Goal: Check status

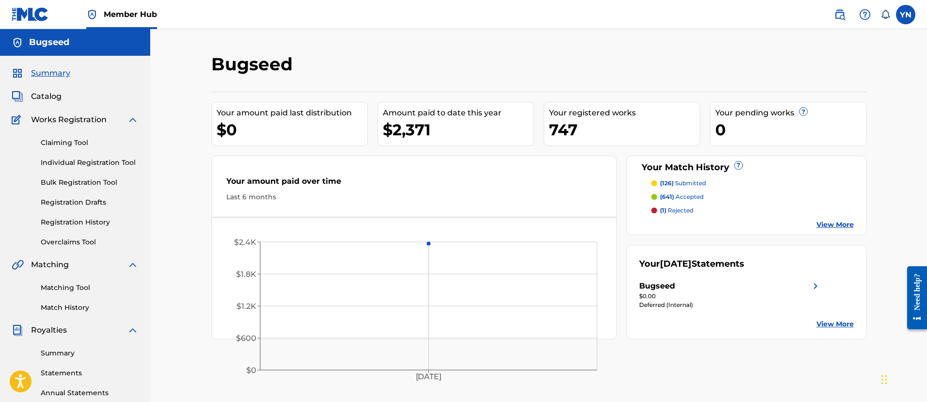
click at [227, 117] on div "Your amount paid last distribution" at bounding box center [292, 113] width 151 height 12
click at [44, 98] on span "Catalog" at bounding box center [46, 97] width 31 height 12
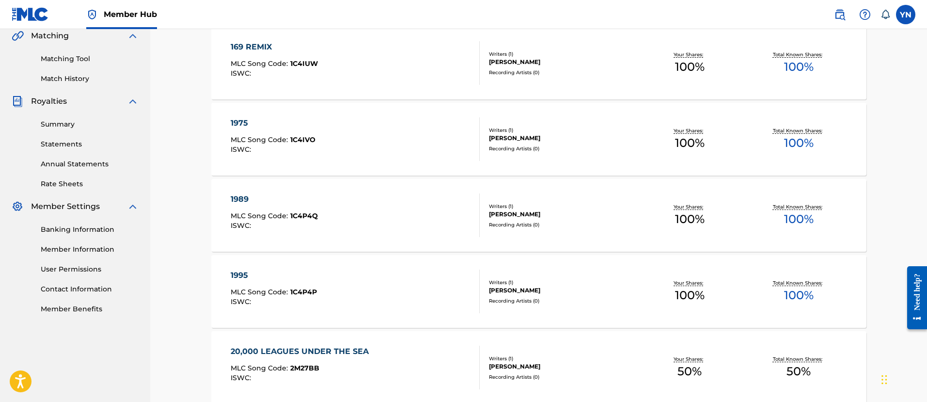
scroll to position [242, 0]
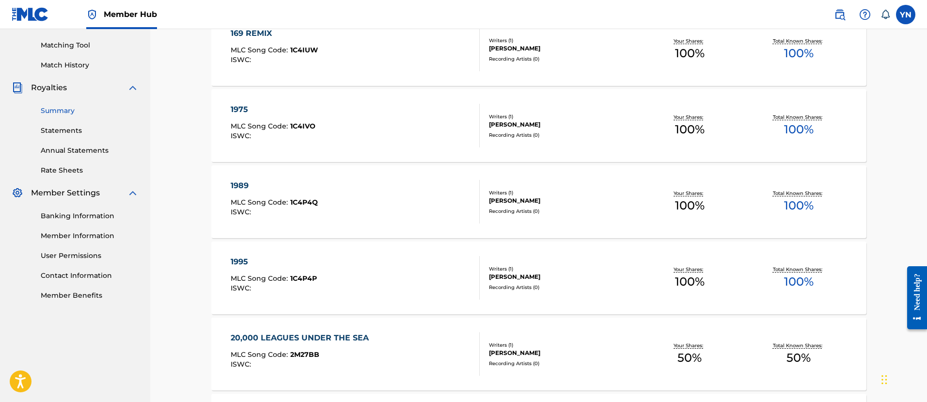
click at [55, 112] on link "Summary" at bounding box center [90, 111] width 98 height 10
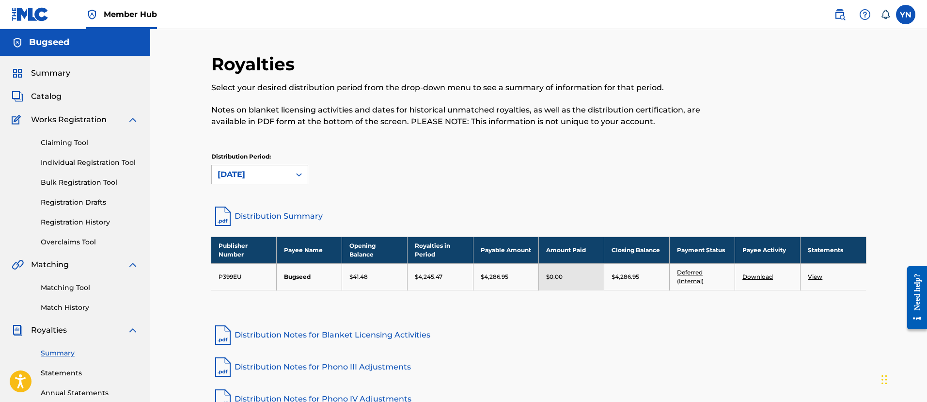
scroll to position [121, 0]
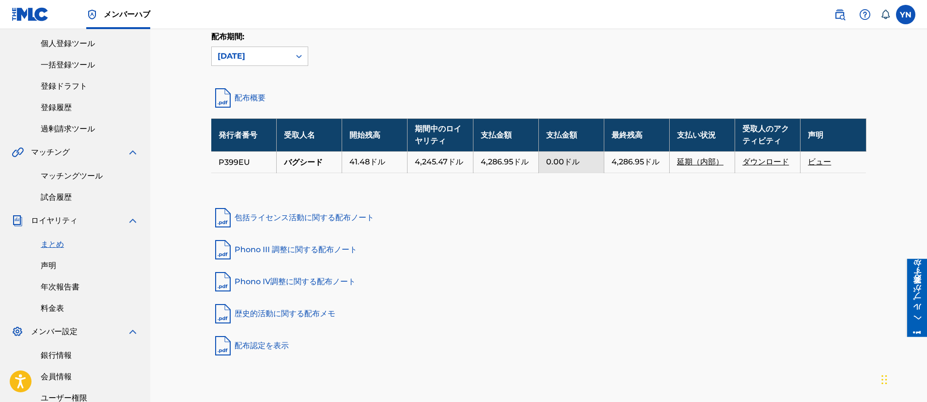
drag, startPoint x: 661, startPoint y: 230, endPoint x: 674, endPoint y: 193, distance: 39.1
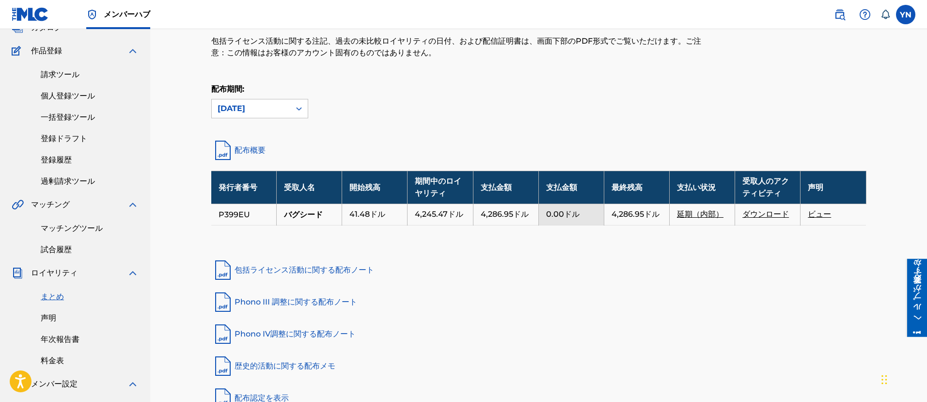
drag, startPoint x: 675, startPoint y: 193, endPoint x: 659, endPoint y: 172, distance: 25.6
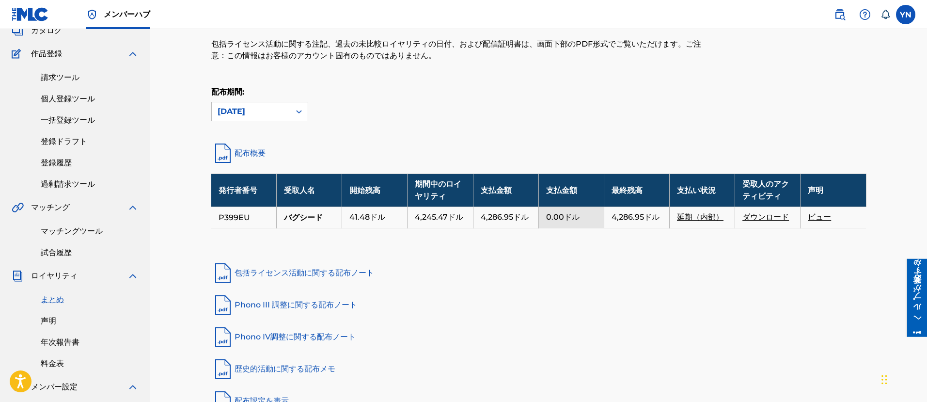
click at [698, 213] on font "延期（内部）" at bounding box center [700, 216] width 47 height 9
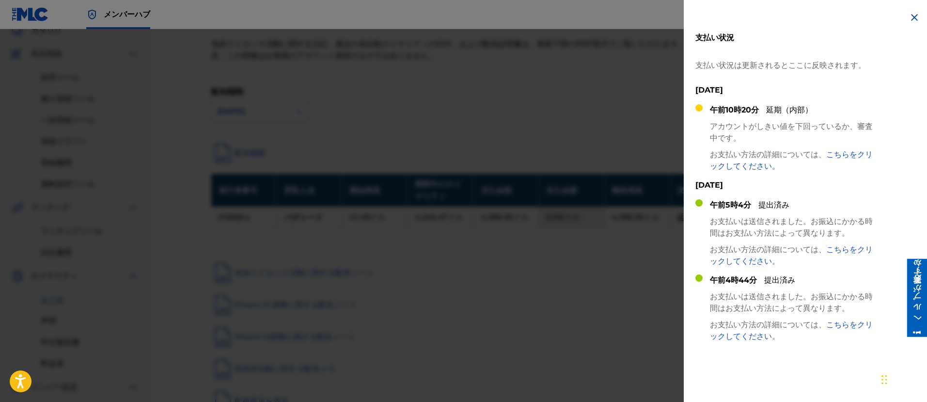
click at [696, 183] on font "[DATE]" at bounding box center [709, 184] width 28 height 9
click at [624, 201] on div at bounding box center [463, 230] width 927 height 402
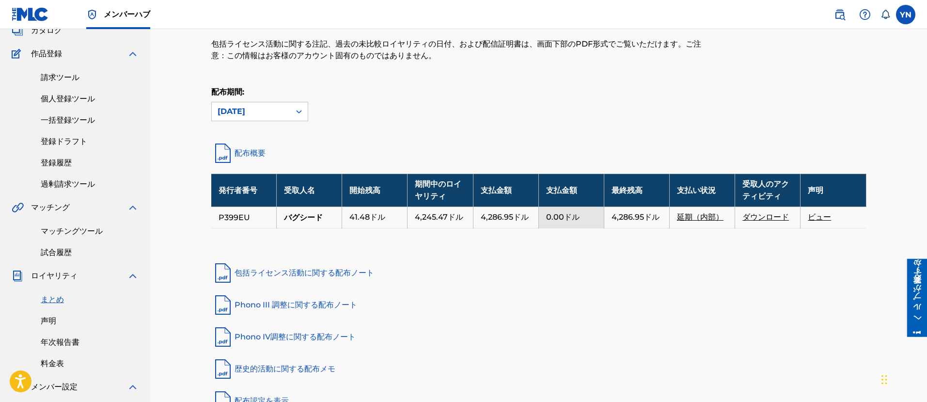
click at [703, 219] on font "延期（内部）" at bounding box center [700, 216] width 47 height 9
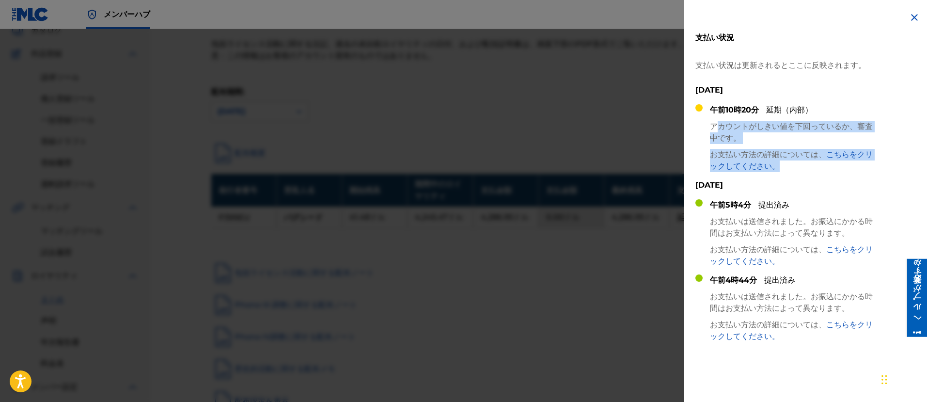
drag, startPoint x: 689, startPoint y: 188, endPoint x: 716, endPoint y: 131, distance: 63.7
click at [716, 131] on div "支払い状況 支払い状況は更新されるとここに反映されます。 [DATE] 午前10時20分 延期（内部） アカウントがしきい値を下回っているか、審査中です。 お…" at bounding box center [808, 225] width 248 height 450
click at [716, 131] on p "アカウントがしきい値を下回っているか、審査中です。" at bounding box center [792, 132] width 165 height 23
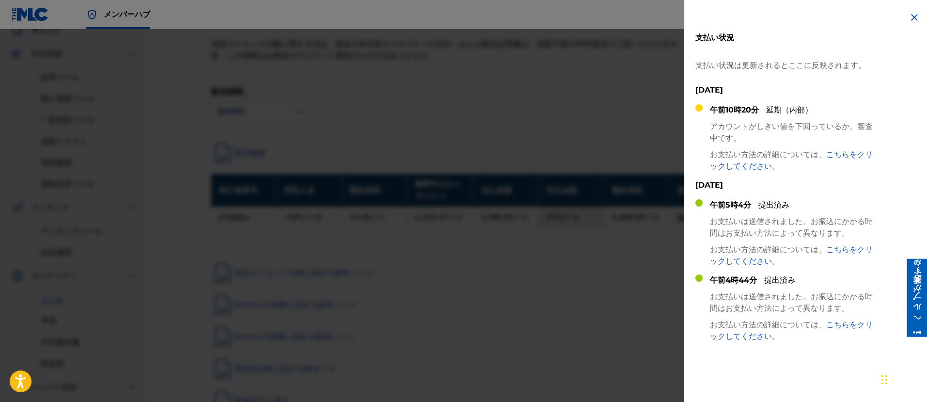
click at [731, 162] on font "こちらをクリックしてください。" at bounding box center [791, 160] width 163 height 21
